Goal: Transaction & Acquisition: Obtain resource

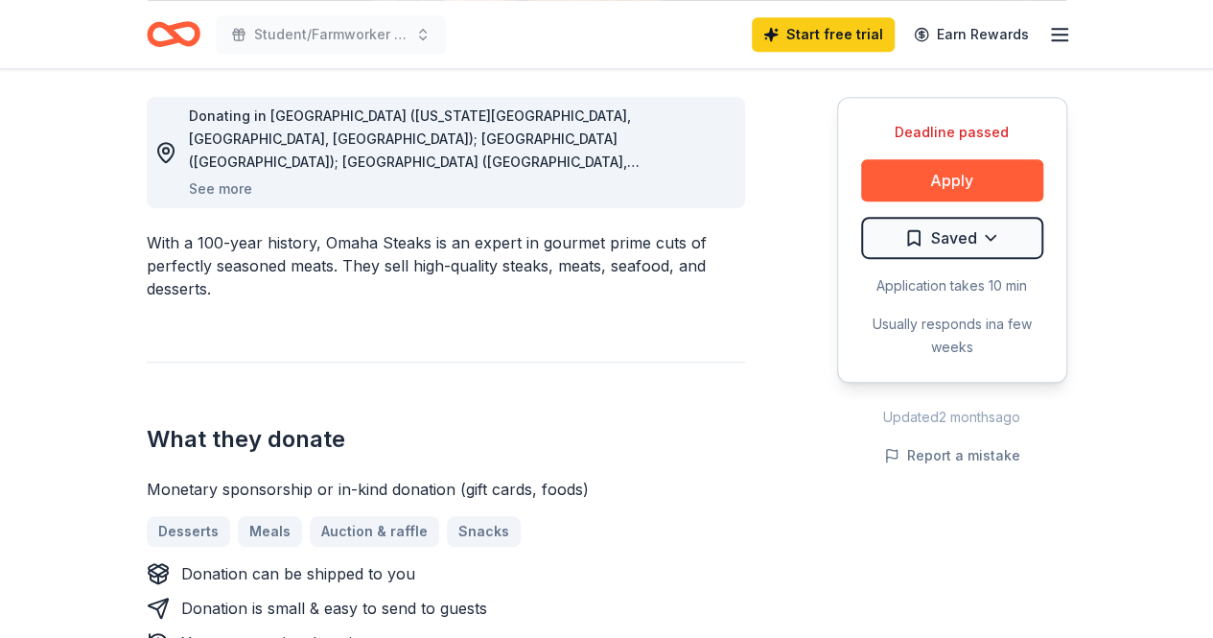
scroll to position [676, 0]
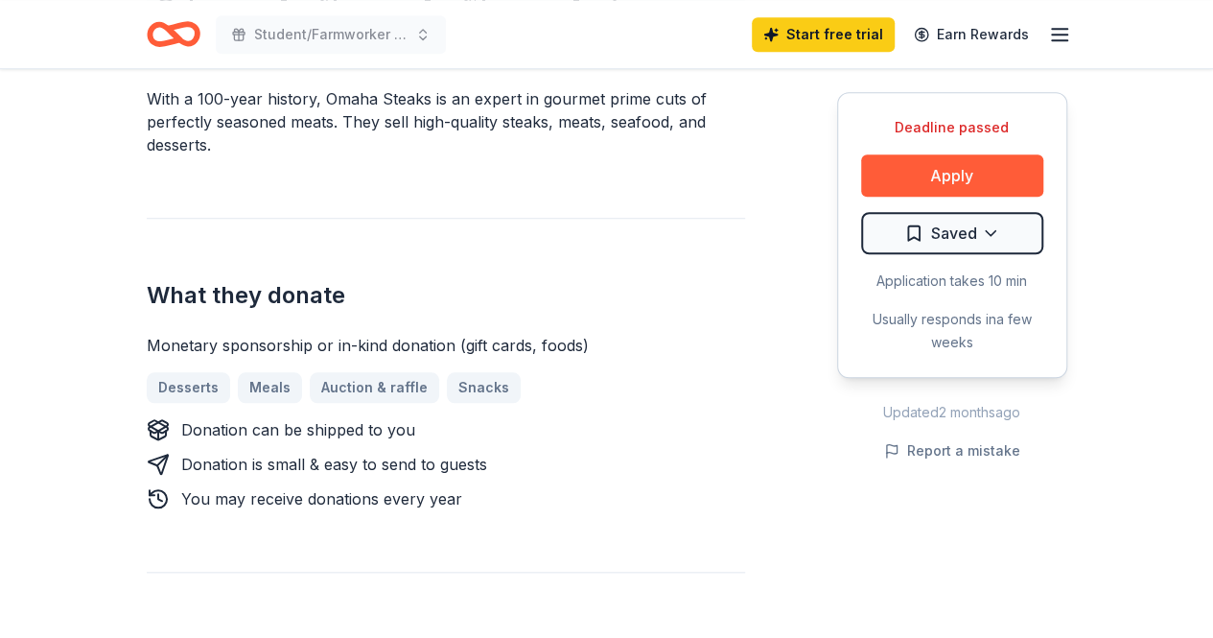
click at [171, 37] on icon "Home" at bounding box center [174, 34] width 54 height 45
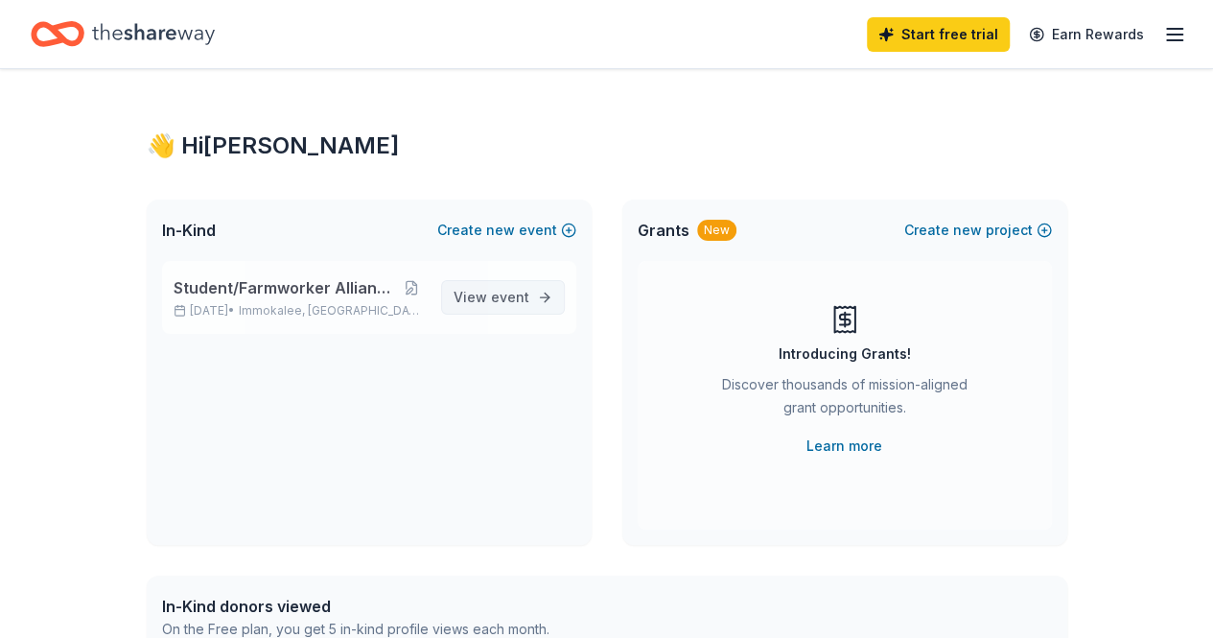
click at [536, 296] on link "View event" at bounding box center [503, 297] width 124 height 35
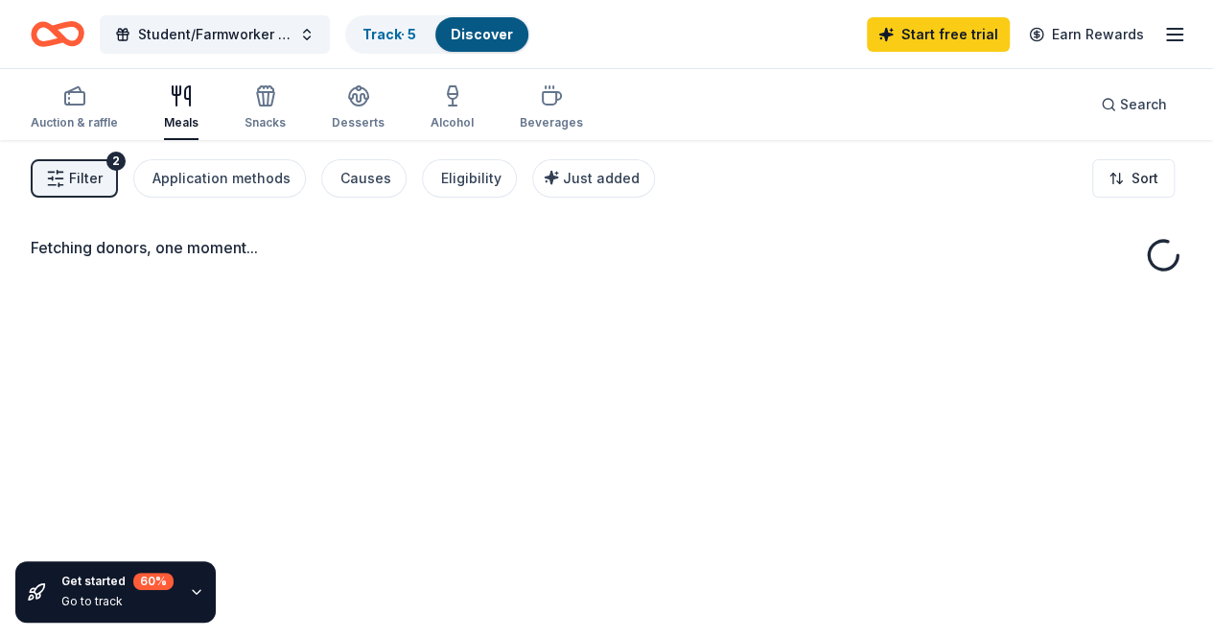
click at [85, 164] on button "Filter 2" at bounding box center [74, 178] width 87 height 38
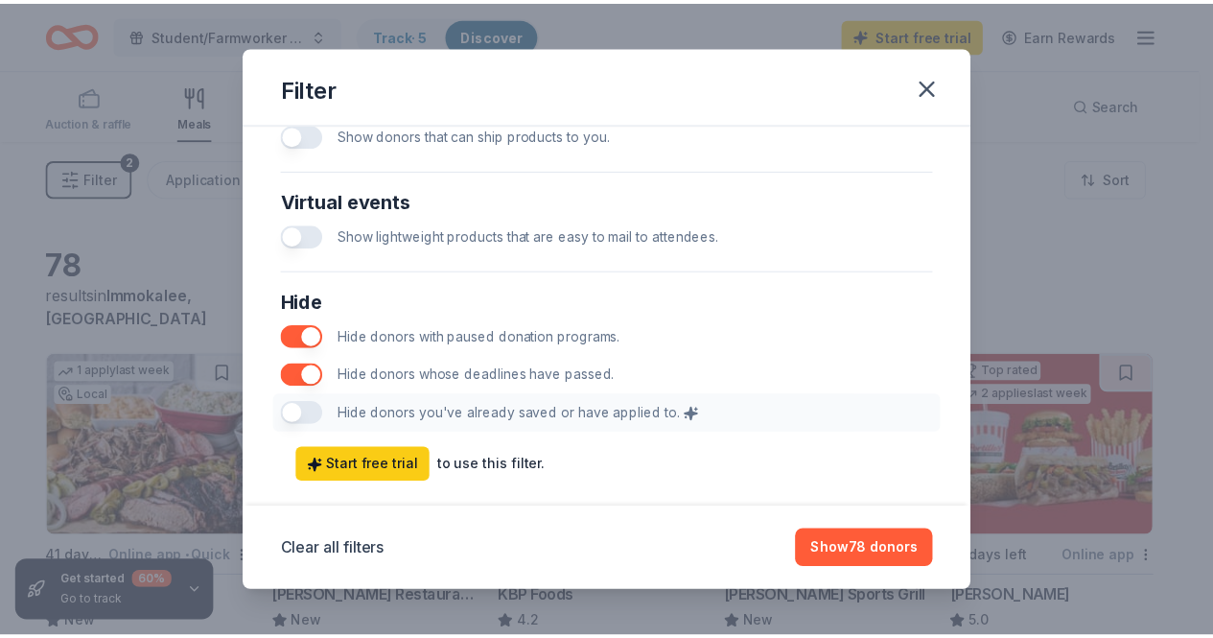
scroll to position [1007, 0]
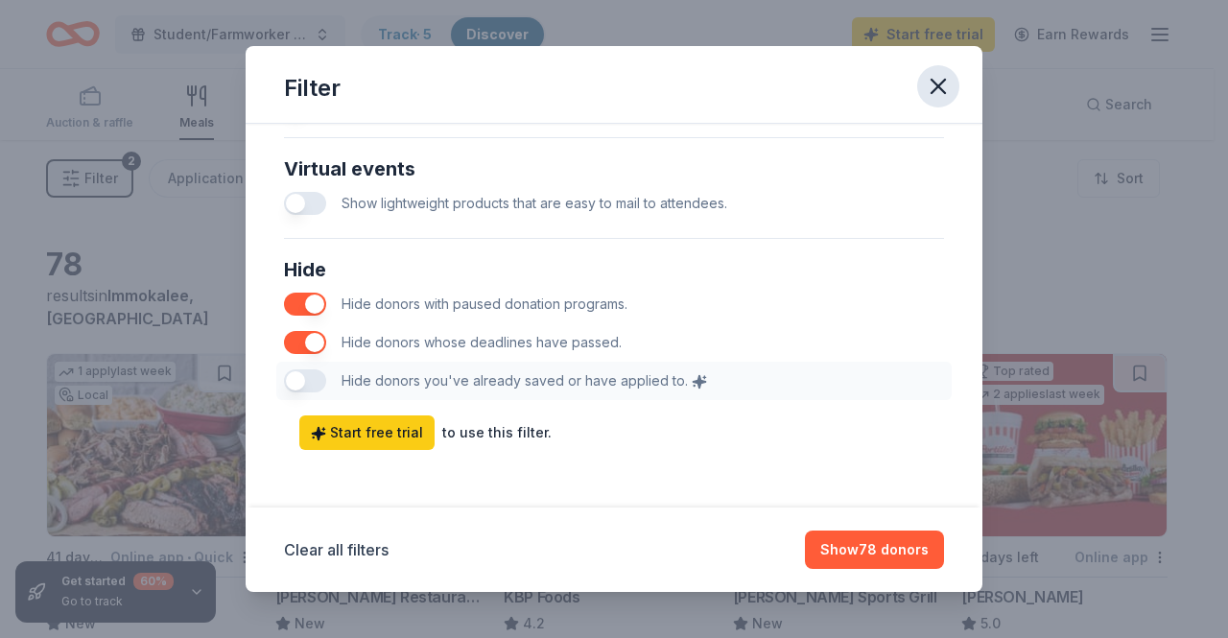
click at [944, 91] on icon "button" at bounding box center [937, 86] width 13 height 13
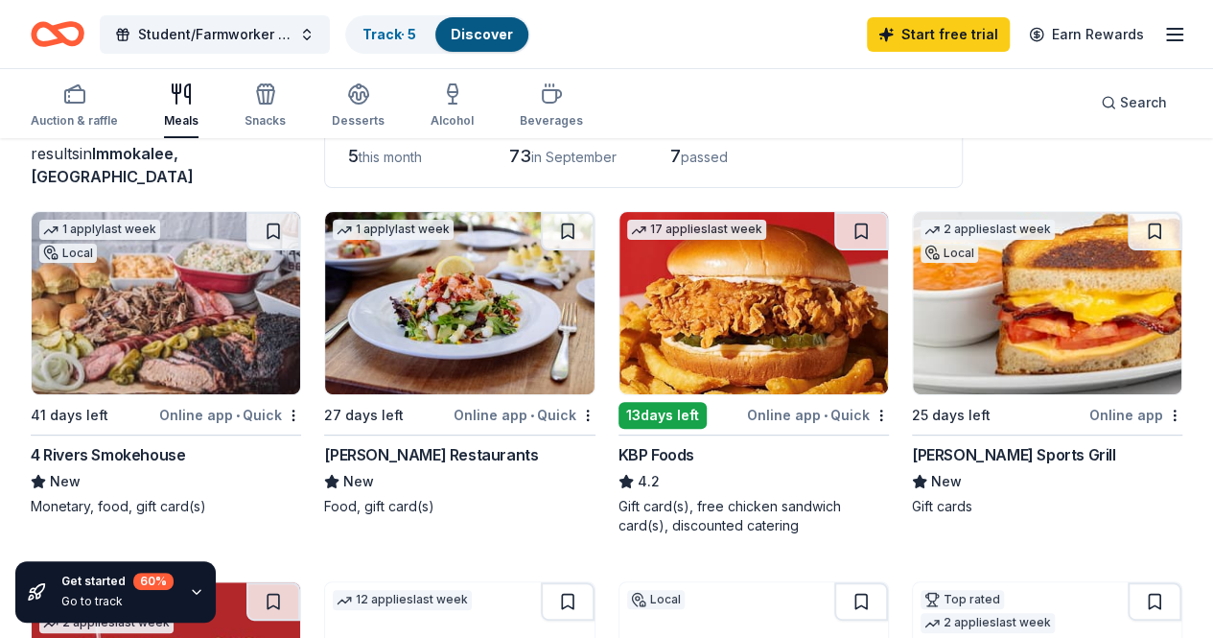
scroll to position [179, 0]
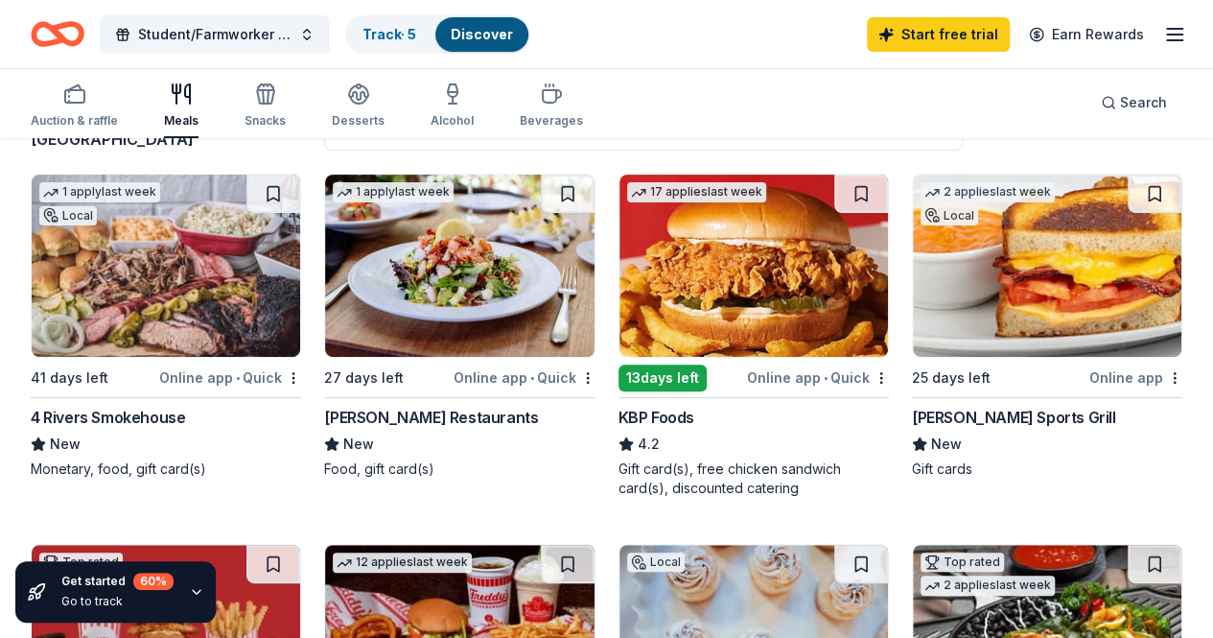
click at [620, 262] on img at bounding box center [754, 266] width 269 height 182
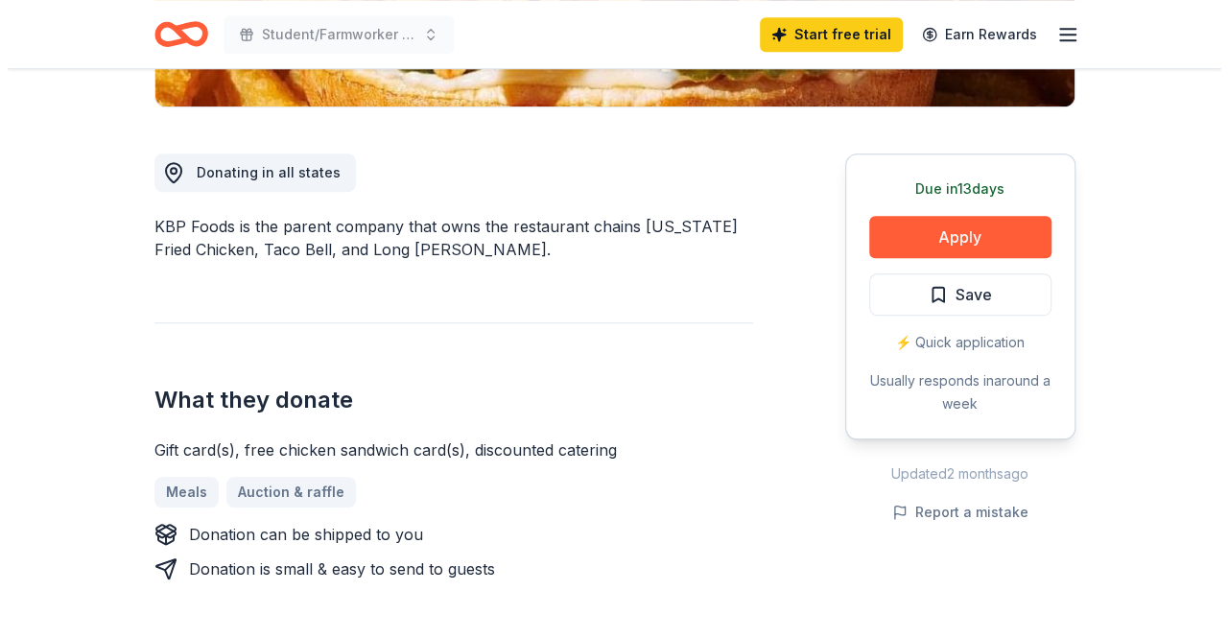
scroll to position [477, 0]
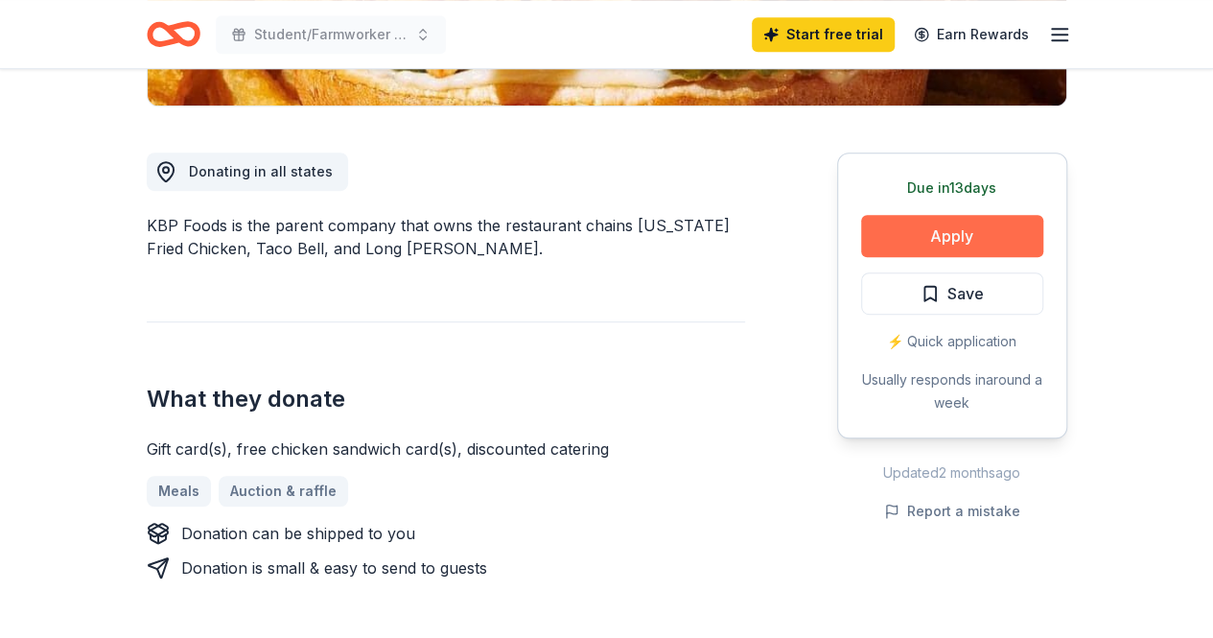
click at [970, 239] on button "Apply" at bounding box center [952, 236] width 182 height 42
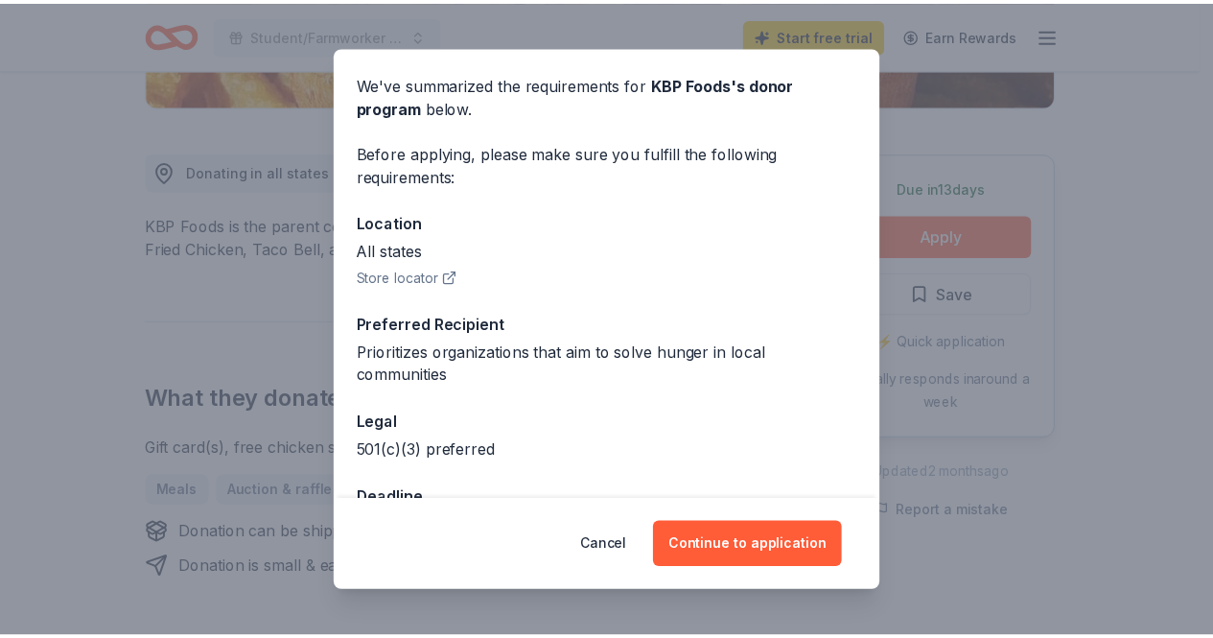
scroll to position [130, 0]
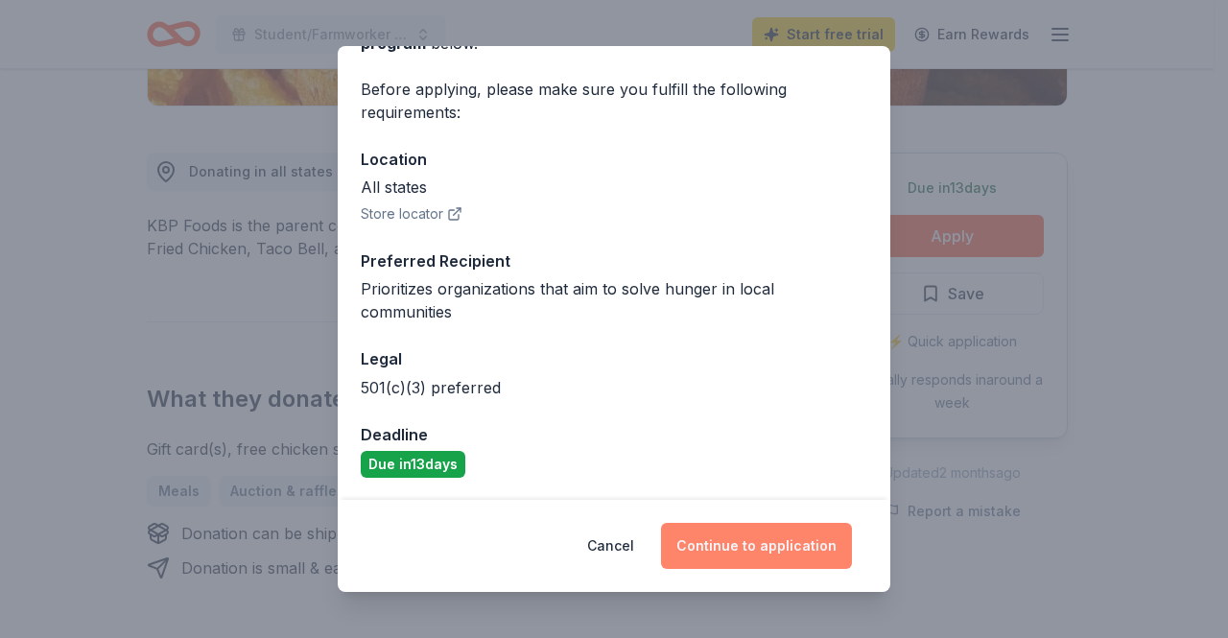
click at [765, 548] on button "Continue to application" at bounding box center [756, 546] width 191 height 46
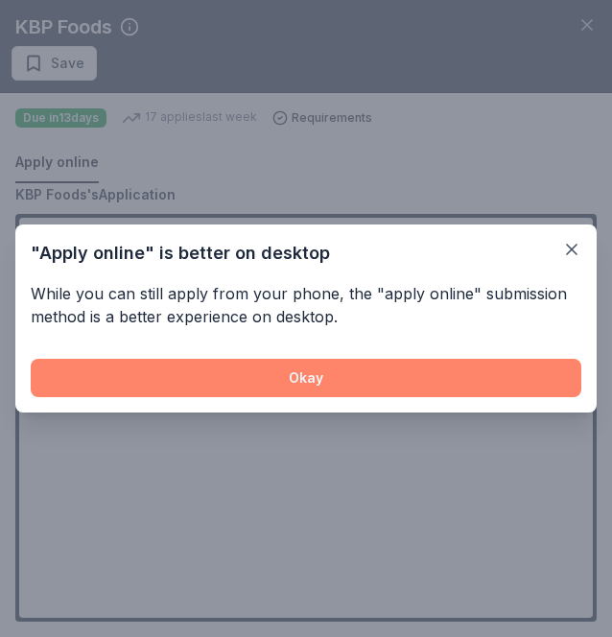
click at [457, 381] on button "Okay" at bounding box center [306, 378] width 551 height 38
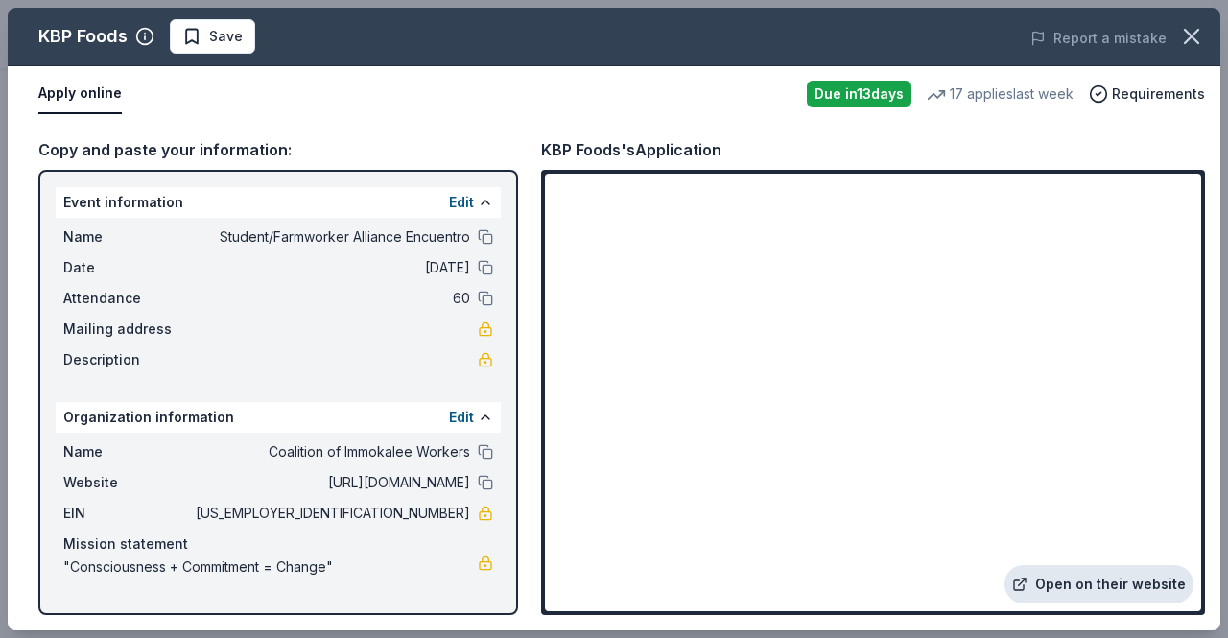
click at [1079, 584] on link "Open on their website" at bounding box center [1098, 584] width 189 height 38
click at [1201, 39] on icon "button" at bounding box center [1191, 36] width 27 height 27
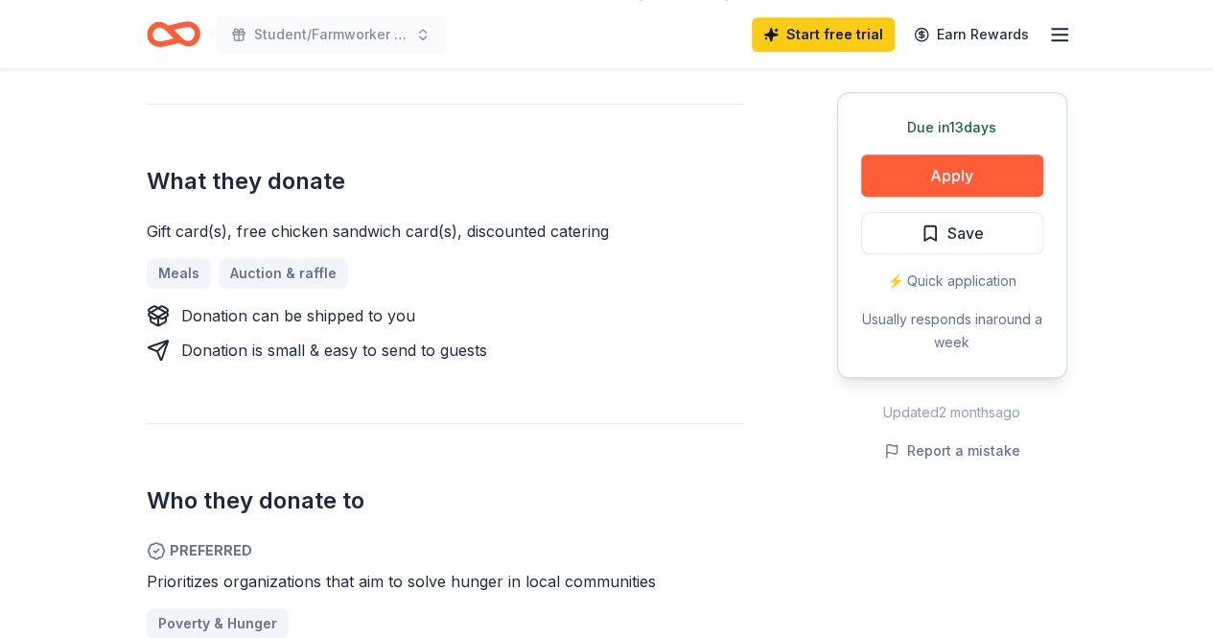
scroll to position [693, 0]
